Goal: Information Seeking & Learning: Learn about a topic

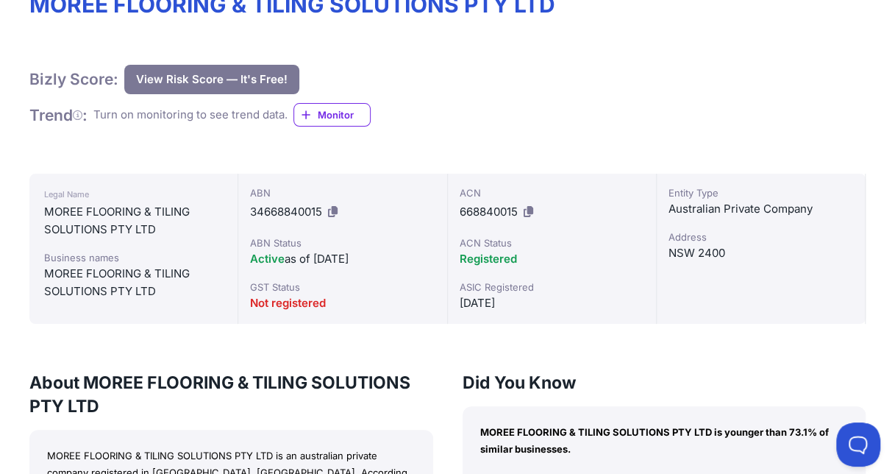
scroll to position [74, 0]
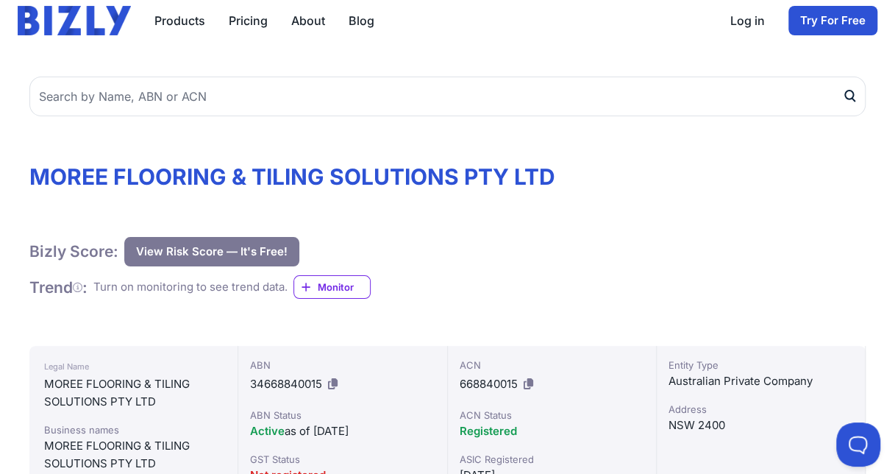
click at [260, 176] on h1 "MOREE FLOORING & TILING SOLUTIONS PTY LTD" at bounding box center [447, 176] width 836 height 26
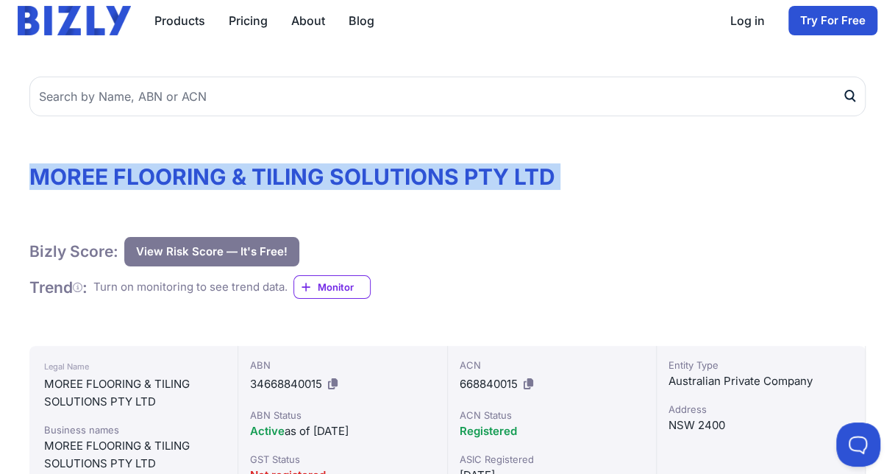
click at [260, 176] on h1 "MOREE FLOORING & TILING SOLUTIONS PTY LTD" at bounding box center [447, 176] width 836 height 26
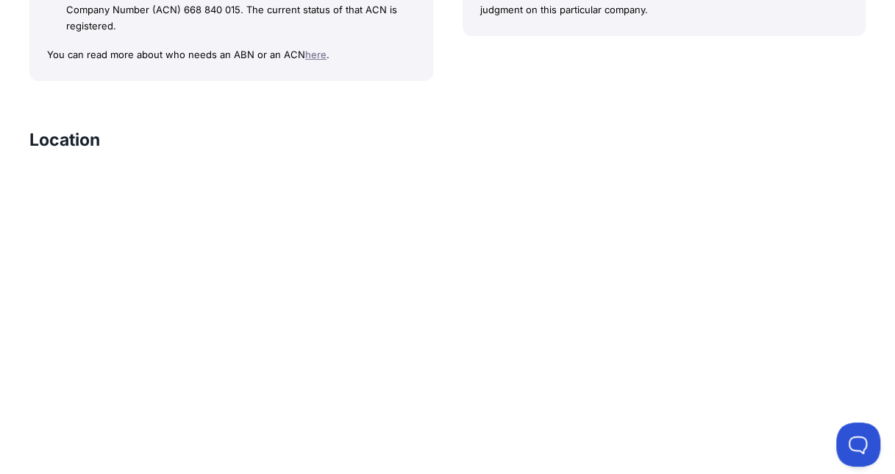
scroll to position [956, 0]
